Goal: Task Accomplishment & Management: Complete application form

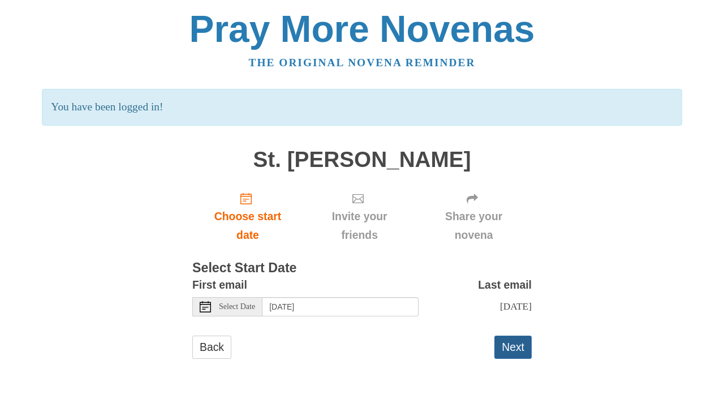
click at [507, 348] on button "Next" at bounding box center [512, 346] width 37 height 23
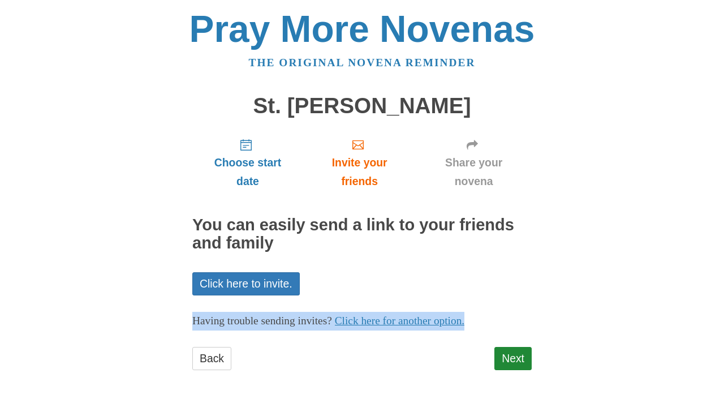
drag, startPoint x: 476, startPoint y: 262, endPoint x: 448, endPoint y: 368, distance: 109.2
click at [448, 368] on div "Choose start date Invite your friends Share your novena You can easily send a l…" at bounding box center [361, 255] width 339 height 252
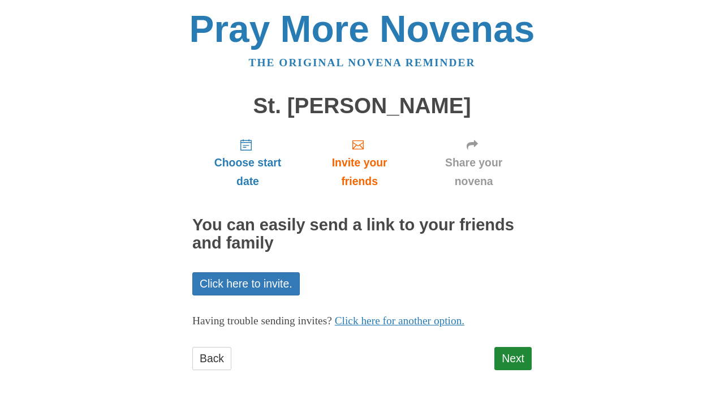
click at [448, 368] on div "Back Next" at bounding box center [361, 364] width 339 height 34
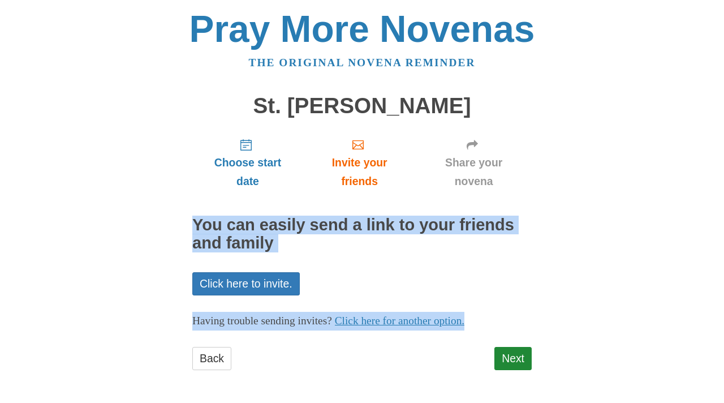
drag, startPoint x: 448, startPoint y: 368, endPoint x: 472, endPoint y: 208, distance: 161.7
click at [472, 208] on div "Choose start date Invite your friends Share your novena You can easily send a l…" at bounding box center [361, 255] width 339 height 252
click at [471, 207] on div "Choose start date Invite your friends Share your novena You can easily send a l…" at bounding box center [361, 255] width 339 height 252
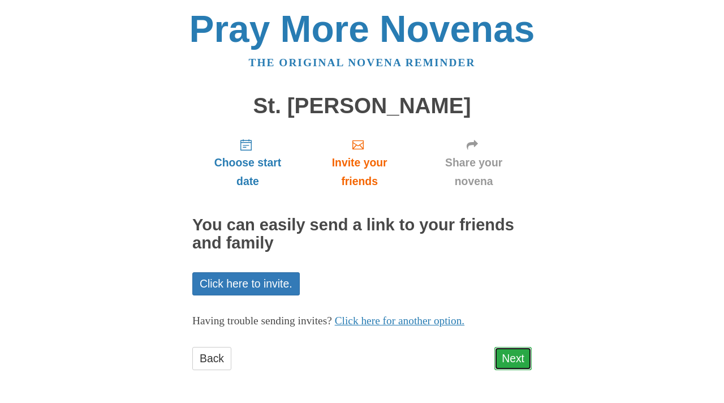
click at [520, 352] on link "Next" at bounding box center [512, 358] width 37 height 23
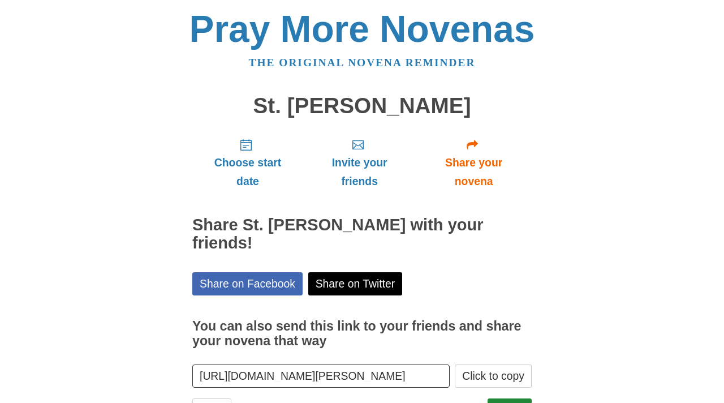
scroll to position [33, 0]
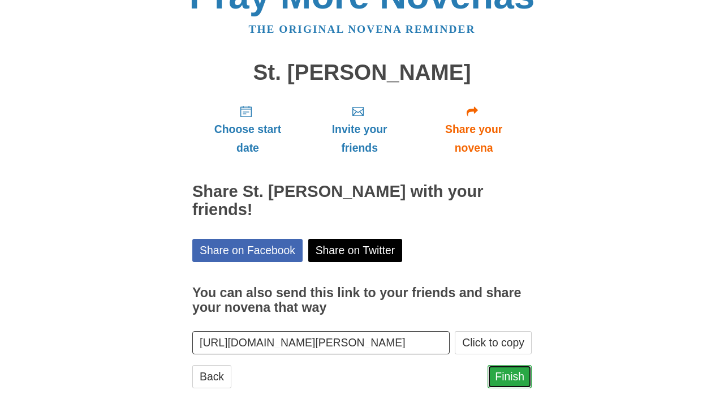
click at [503, 365] on link "Finish" at bounding box center [509, 376] width 44 height 23
